Goal: Navigation & Orientation: Find specific page/section

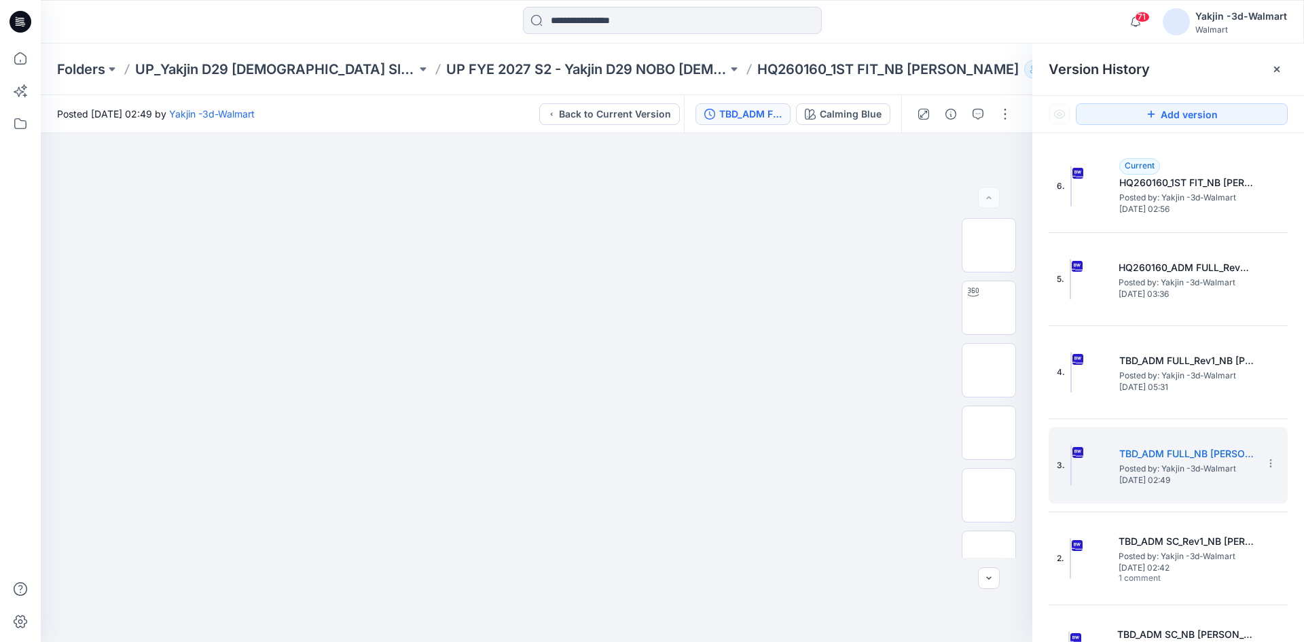
scroll to position [43, 0]
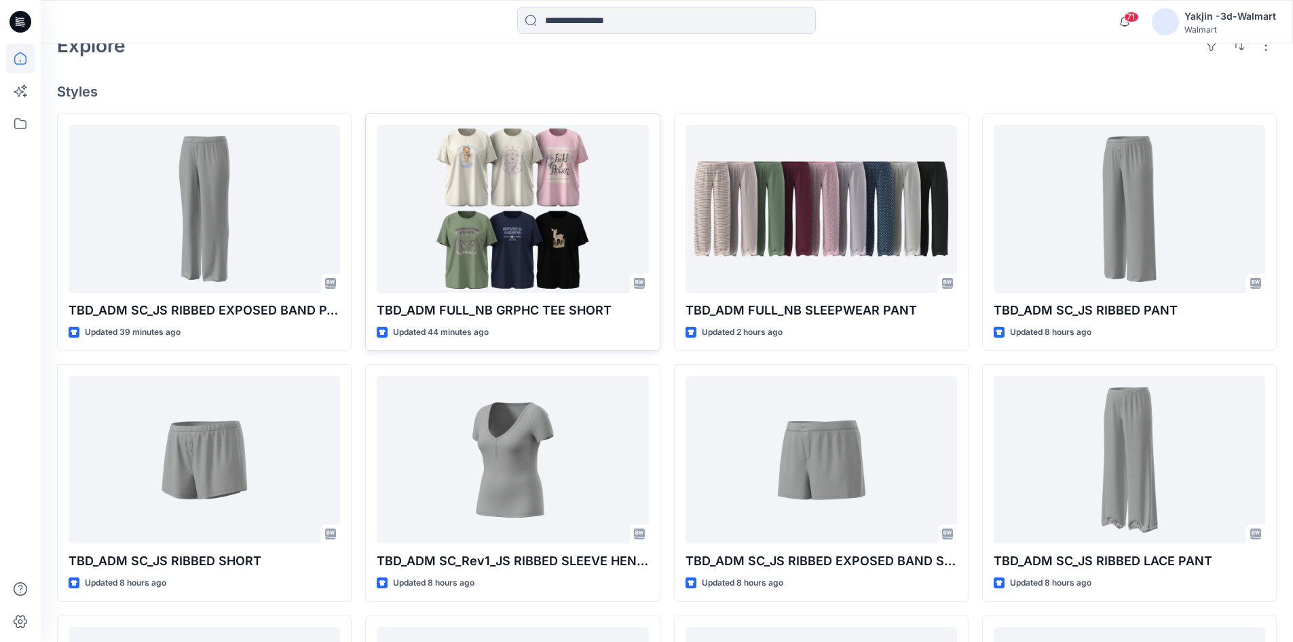
scroll to position [407, 0]
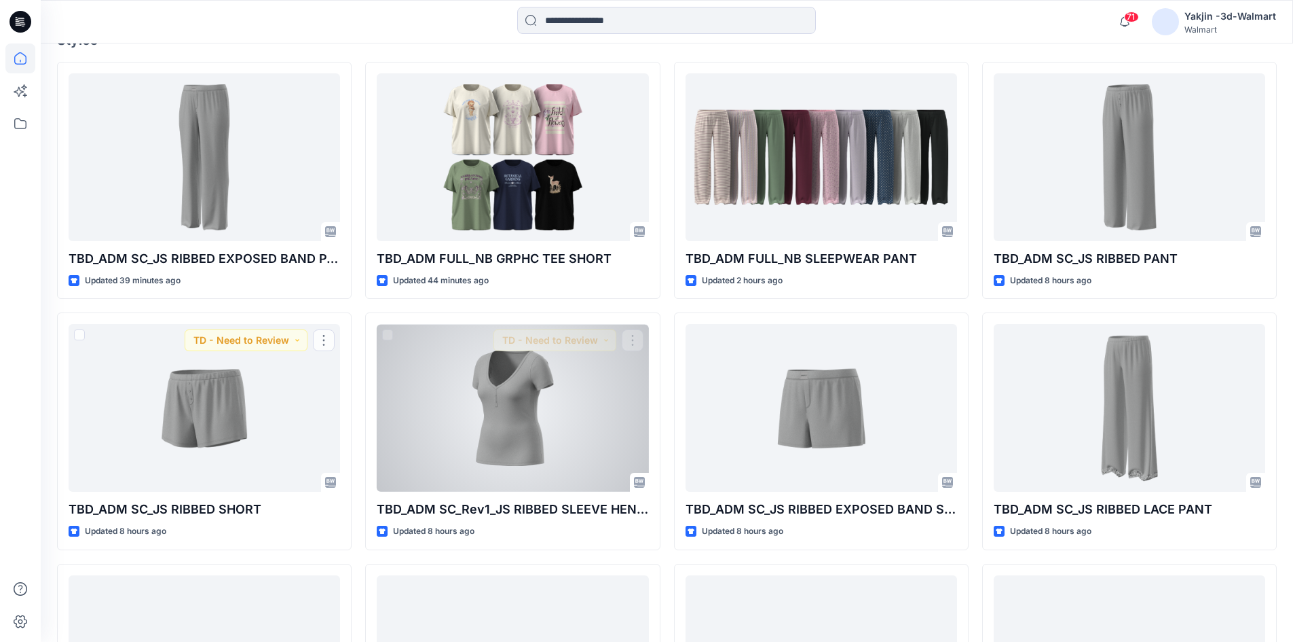
click at [435, 387] on div at bounding box center [513, 408] width 272 height 168
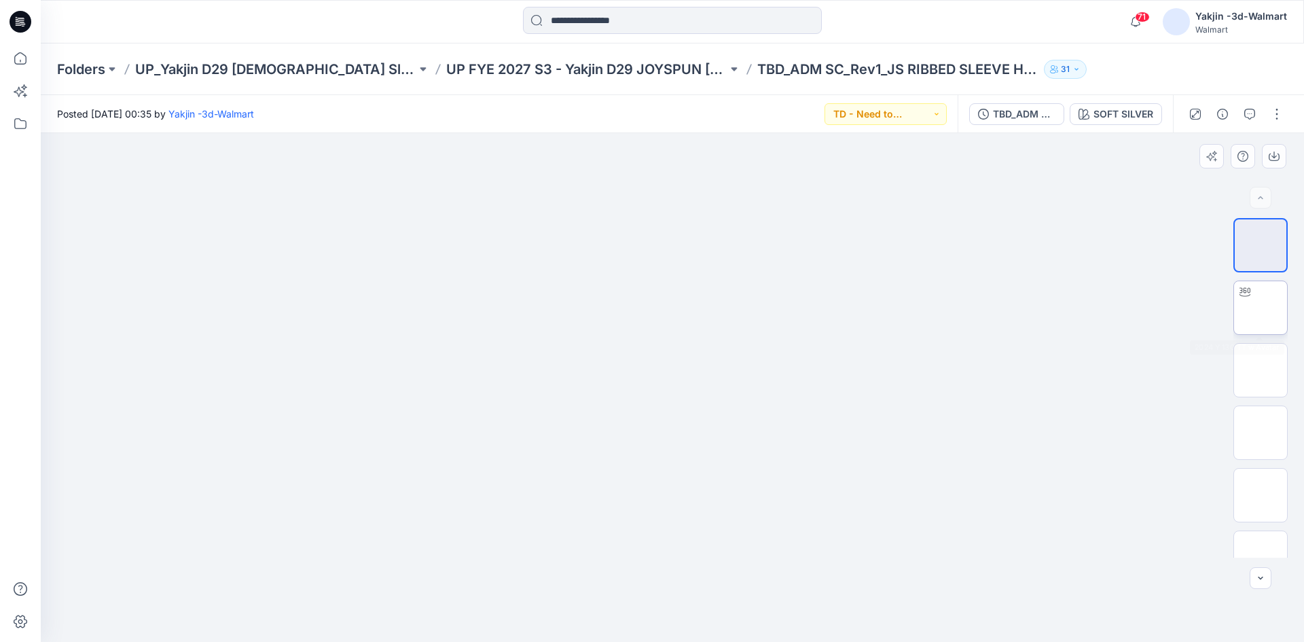
click at [1260, 308] on img at bounding box center [1260, 308] width 0 height 0
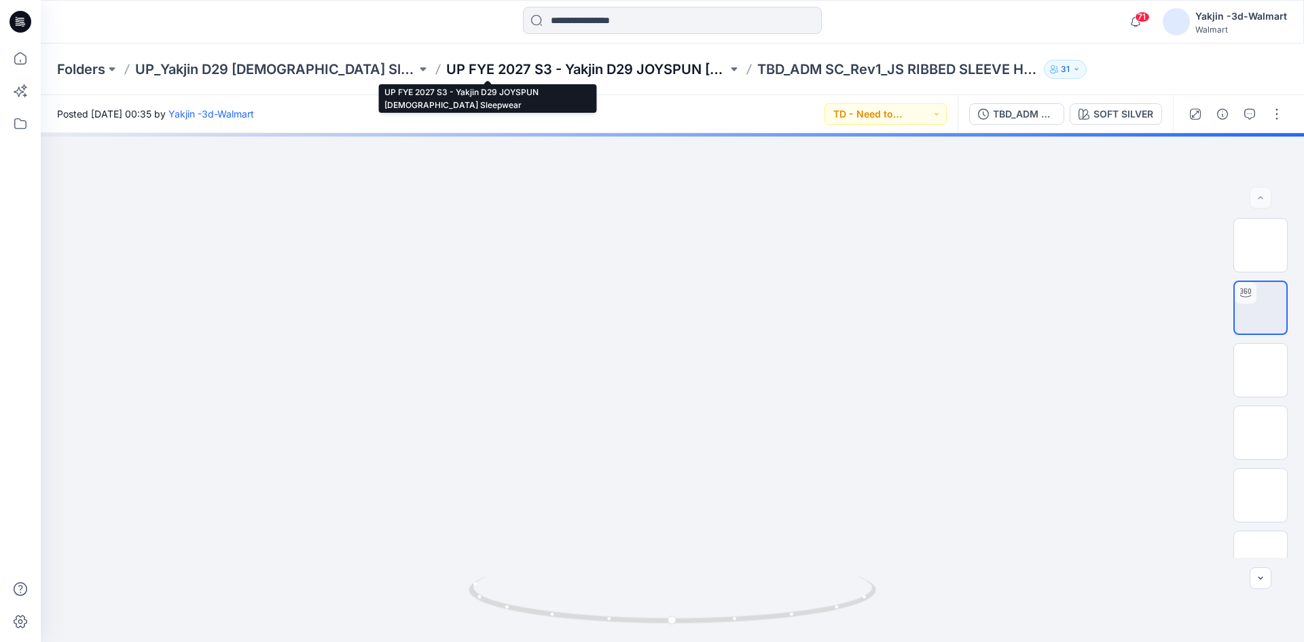
click at [446, 70] on p "UP FYE 2027 S3 - Yakjin D29 JOYSPUN Ladies Sleepwear" at bounding box center [586, 69] width 281 height 19
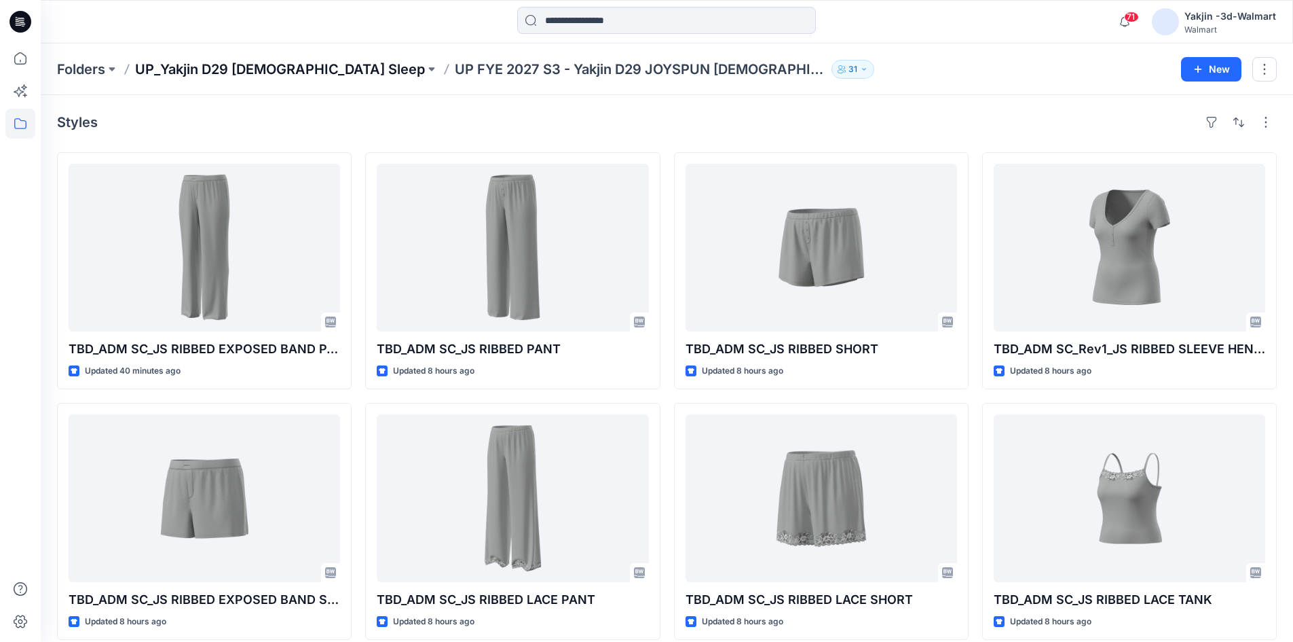
click at [259, 69] on p "UP_Yakjin D29 [DEMOGRAPHIC_DATA] Sleep" at bounding box center [280, 69] width 290 height 19
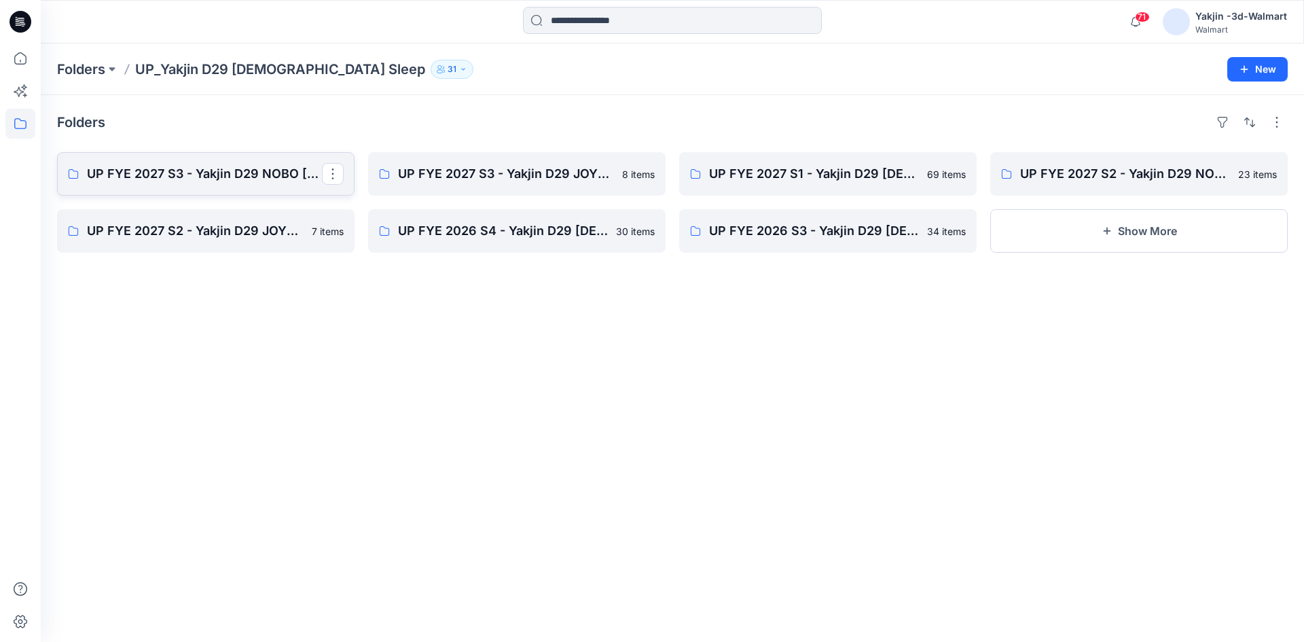
click at [176, 162] on link "UP FYE 2027 S3 - Yakjin D29 NOBO Ladies Sleepwear" at bounding box center [205, 173] width 297 height 43
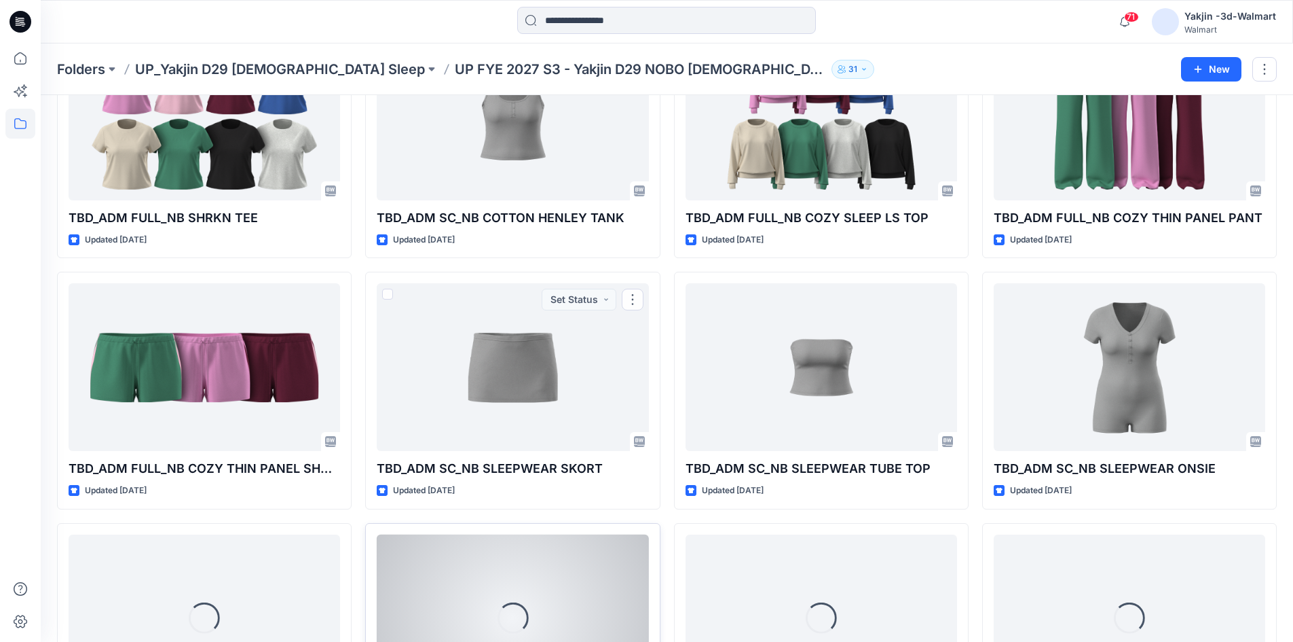
scroll to position [382, 0]
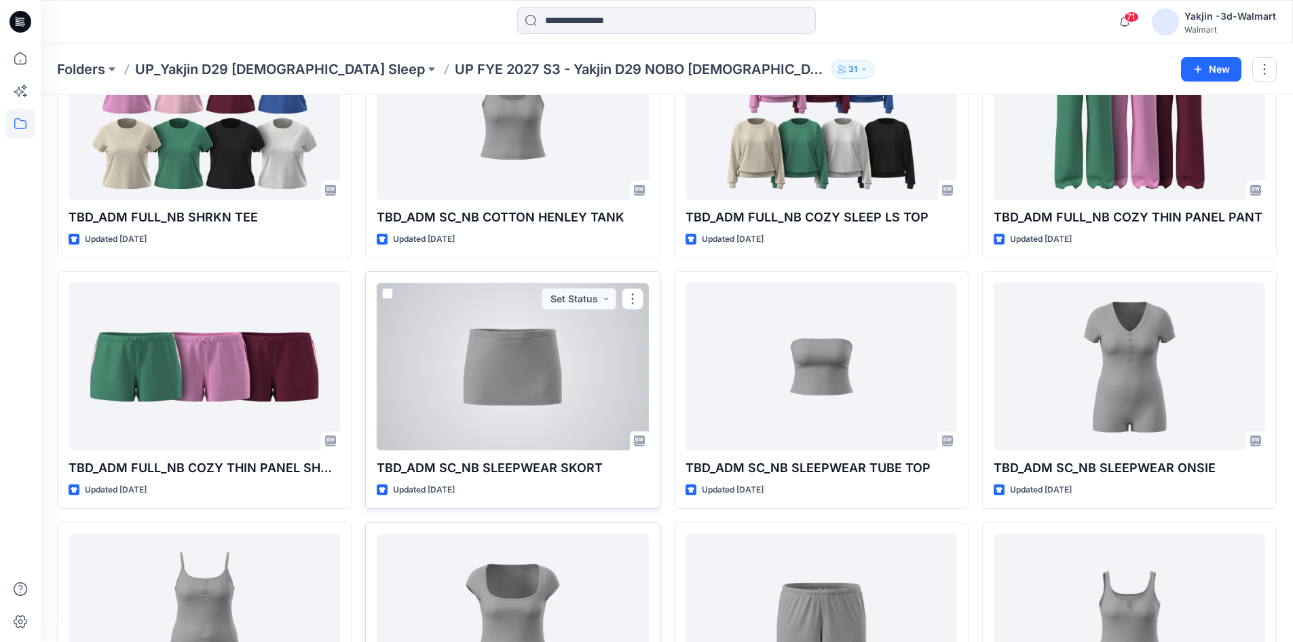
click at [482, 466] on p "TBD_ADM SC_NB SLEEPWEAR SKORT" at bounding box center [513, 467] width 272 height 19
click at [475, 373] on div at bounding box center [513, 366] width 272 height 168
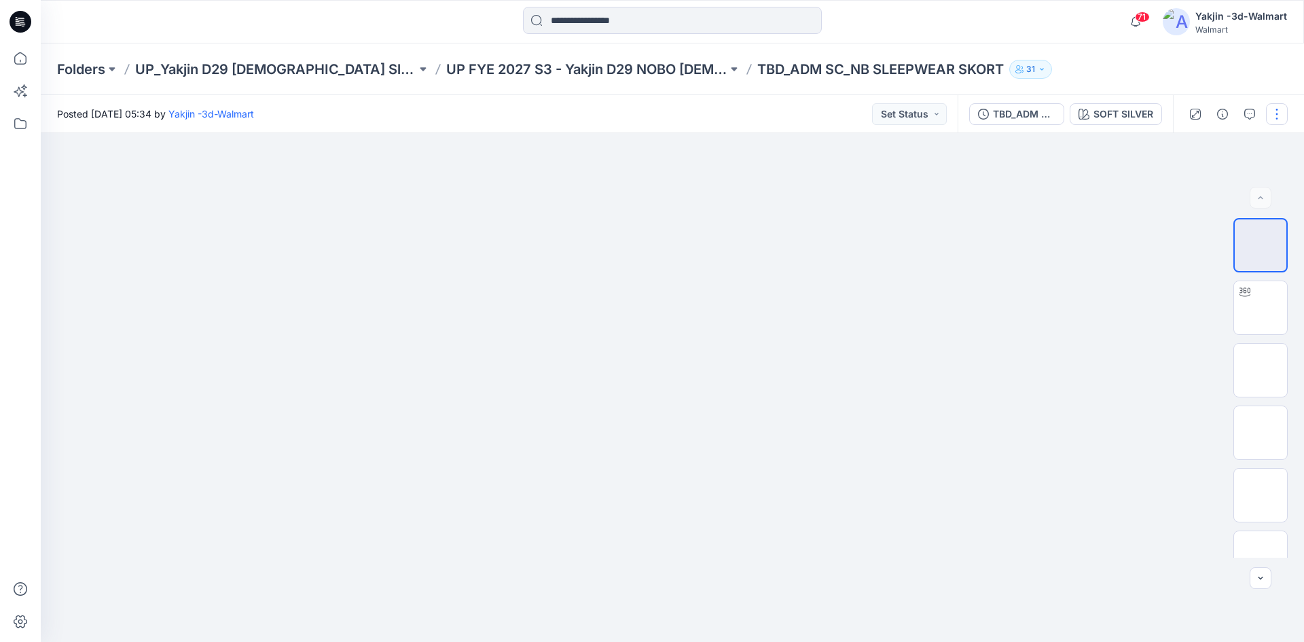
click at [1283, 107] on button "button" at bounding box center [1277, 114] width 22 height 22
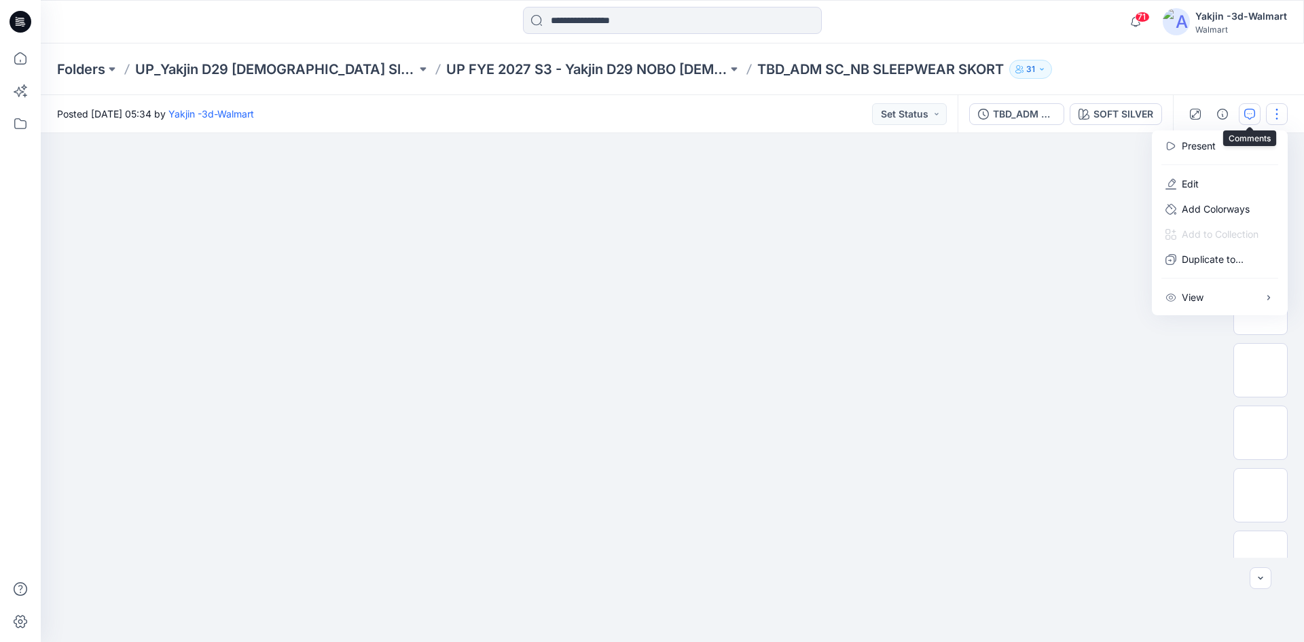
click at [1255, 107] on button "button" at bounding box center [1249, 114] width 22 height 22
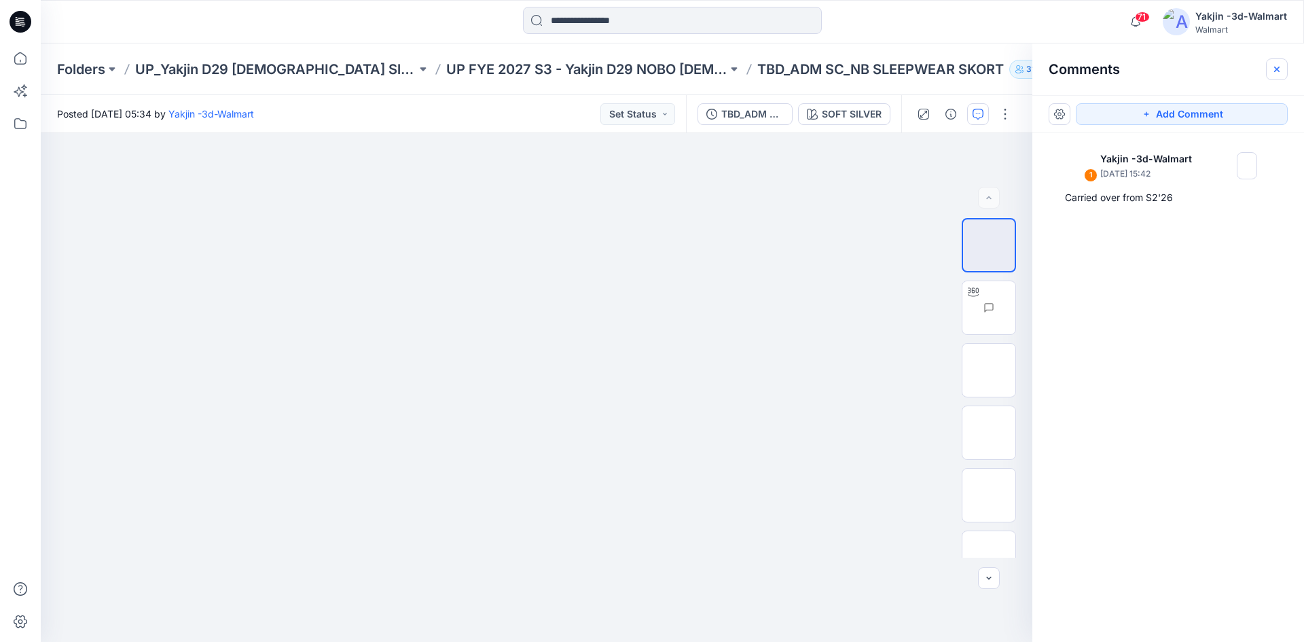
click at [1278, 69] on icon "button" at bounding box center [1276, 69] width 11 height 11
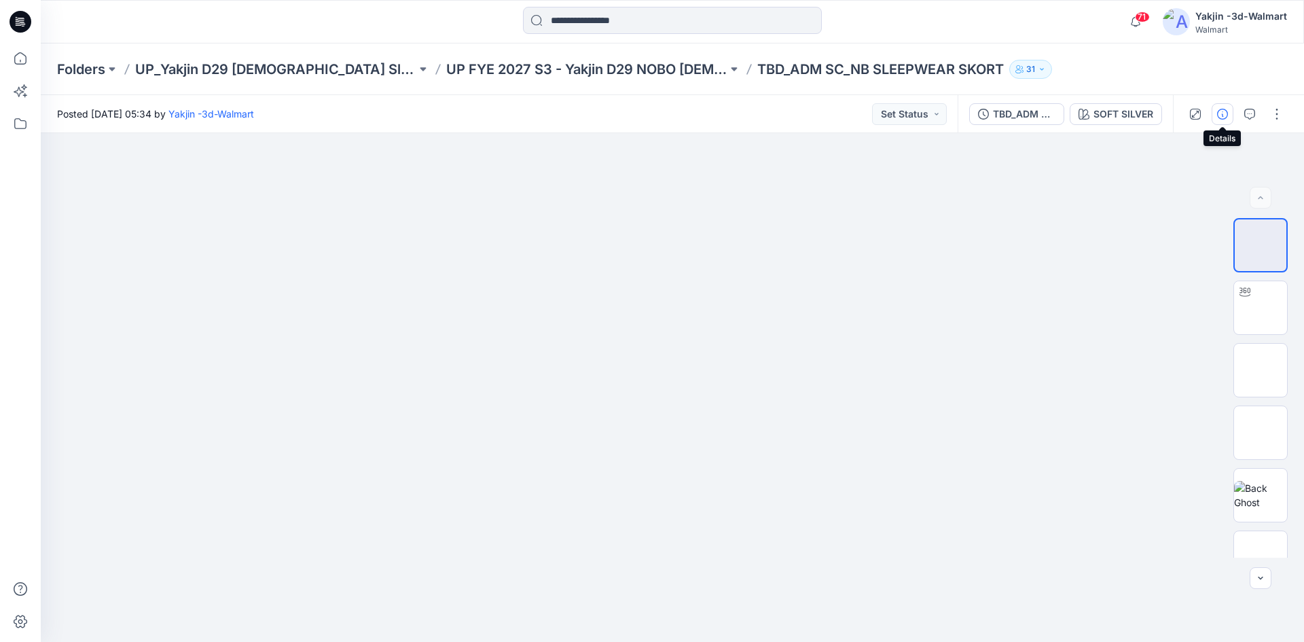
click at [1213, 113] on button "button" at bounding box center [1222, 114] width 22 height 22
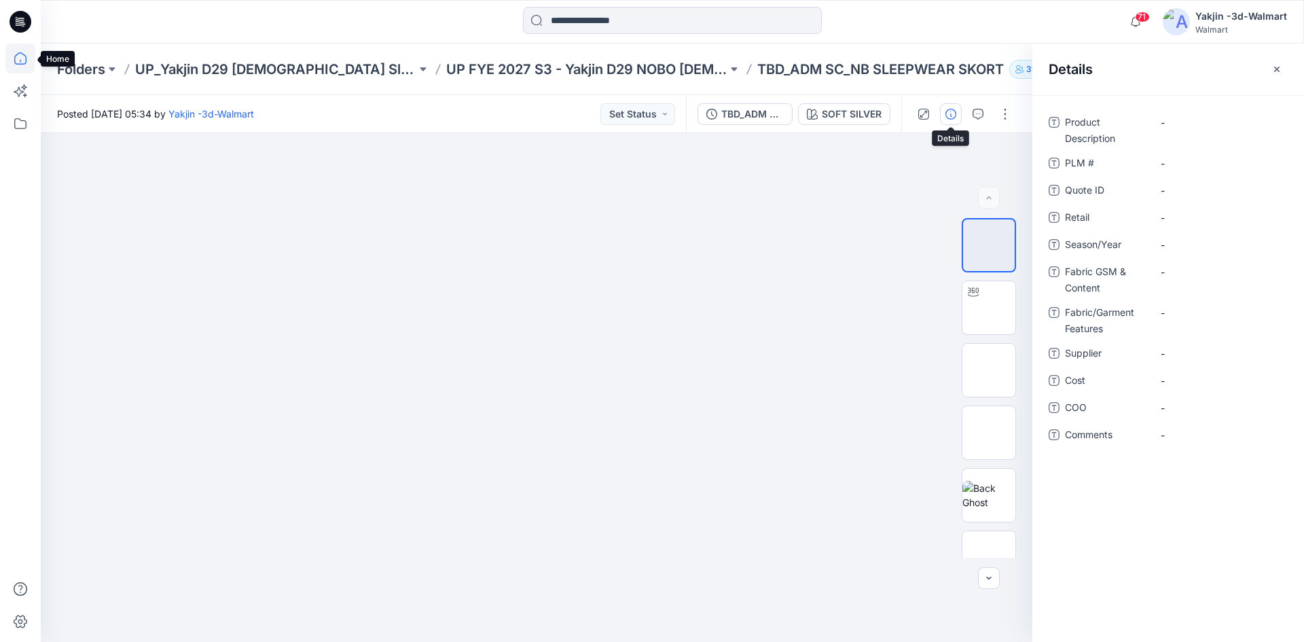
click at [16, 48] on icon at bounding box center [20, 58] width 30 height 30
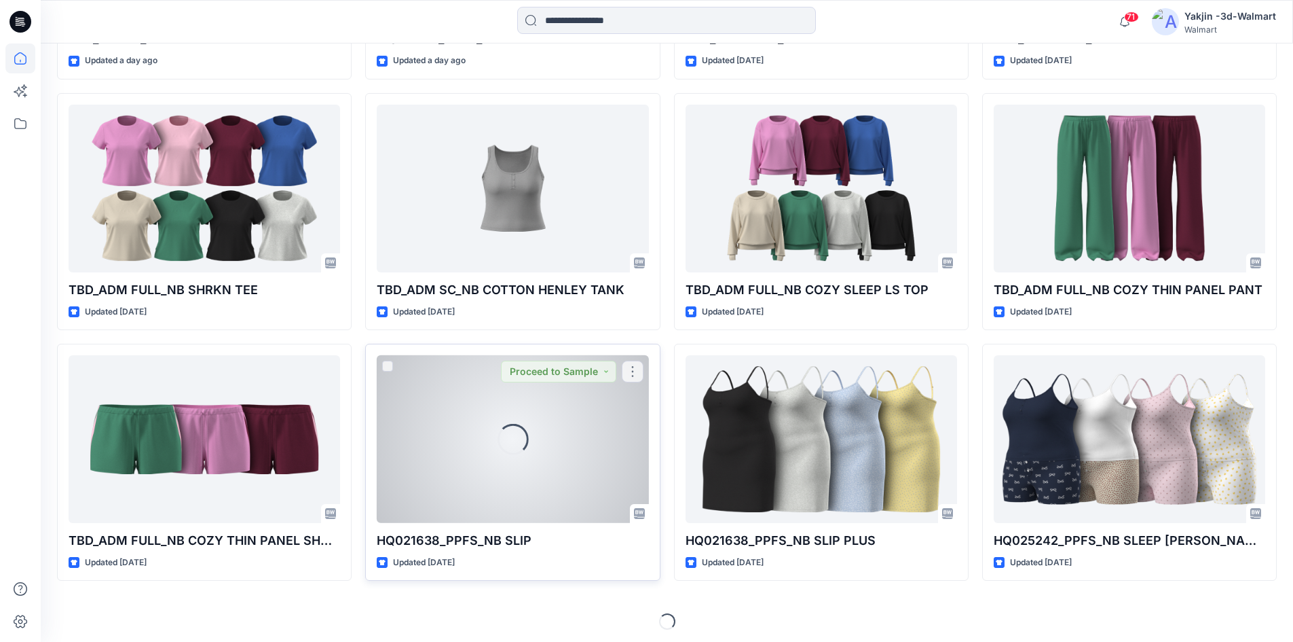
scroll to position [1383, 0]
